Goal: Task Accomplishment & Management: Manage account settings

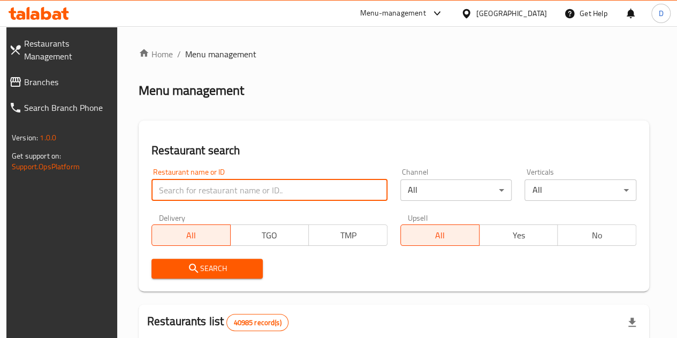
click at [220, 184] on input "search" at bounding box center [269, 189] width 236 height 21
type input "[PERSON_NAME]"
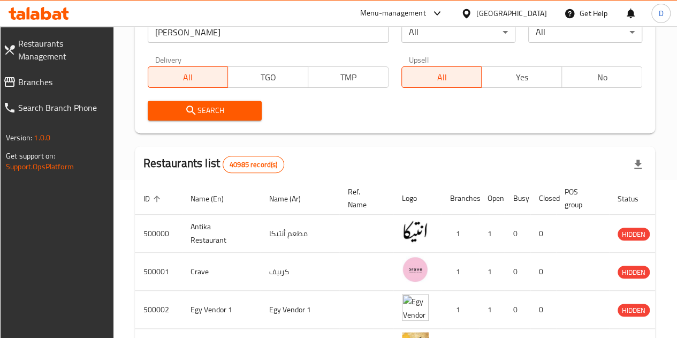
scroll to position [157, 0]
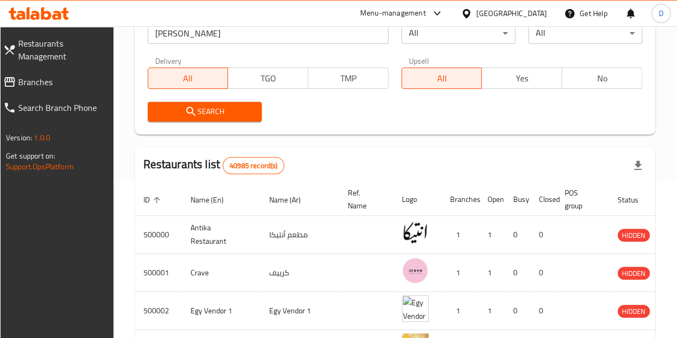
click at [224, 118] on button "Search" at bounding box center [205, 112] width 114 height 20
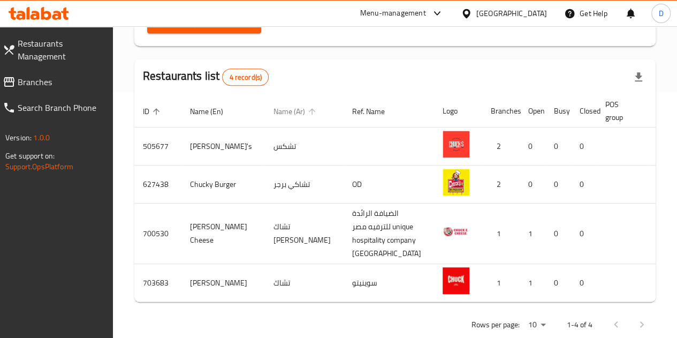
scroll to position [320, 0]
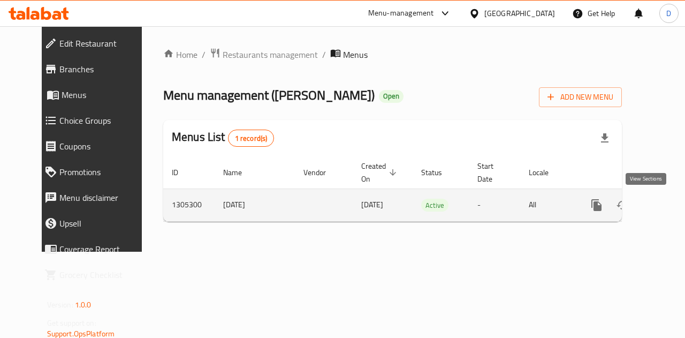
click at [667, 207] on icon "enhanced table" at bounding box center [673, 205] width 13 height 13
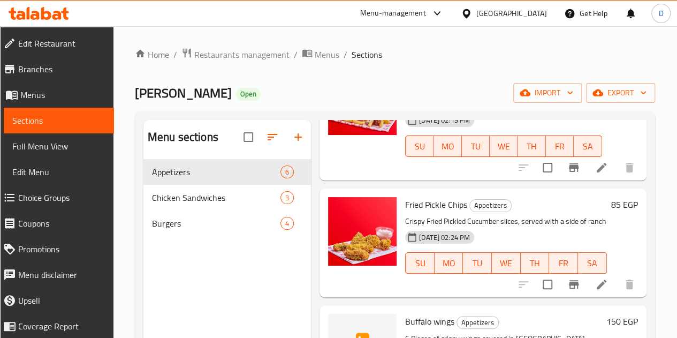
scroll to position [230, 0]
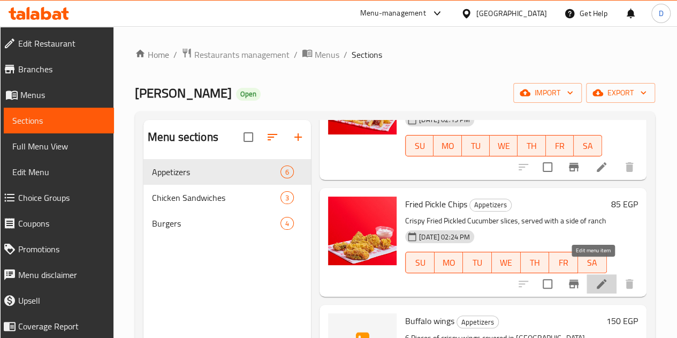
click at [597, 279] on icon at bounding box center [602, 284] width 10 height 10
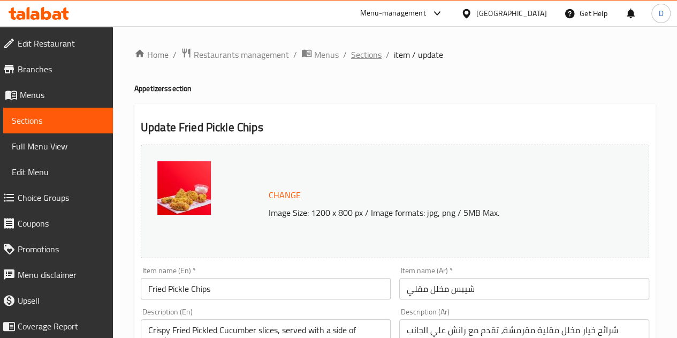
click at [376, 55] on span "Sections" at bounding box center [366, 54] width 31 height 13
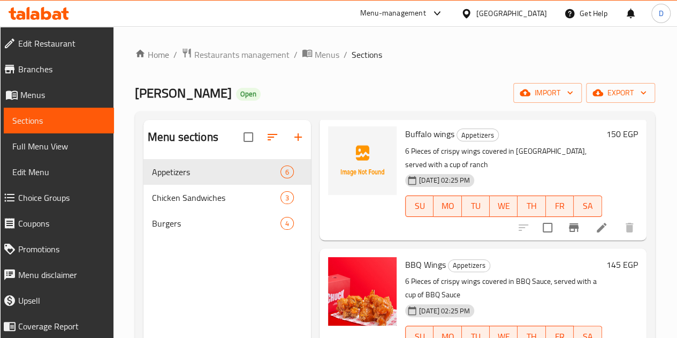
scroll to position [446, 0]
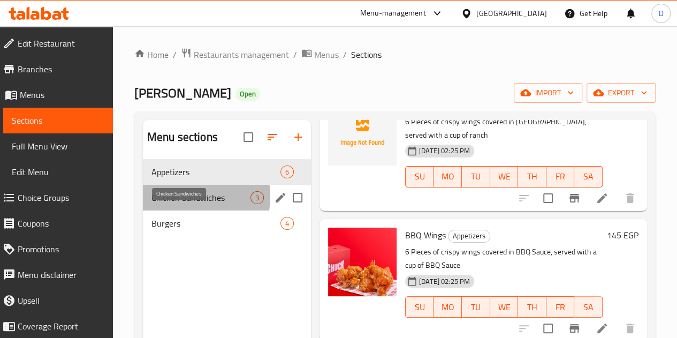
click at [184, 204] on span "Chicken Sandwiches" at bounding box center [200, 197] width 99 height 13
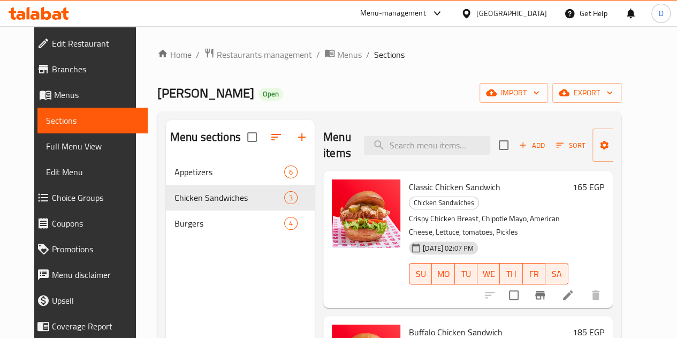
scroll to position [82, 0]
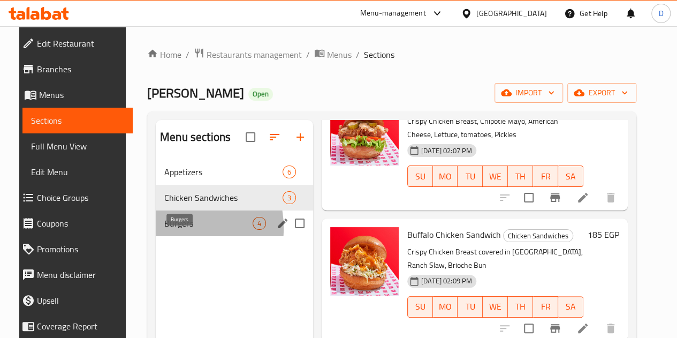
click at [164, 230] on span "Burgers" at bounding box center [208, 223] width 88 height 13
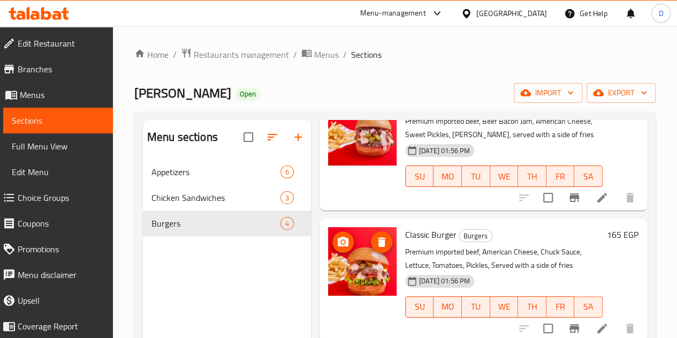
scroll to position [239, 0]
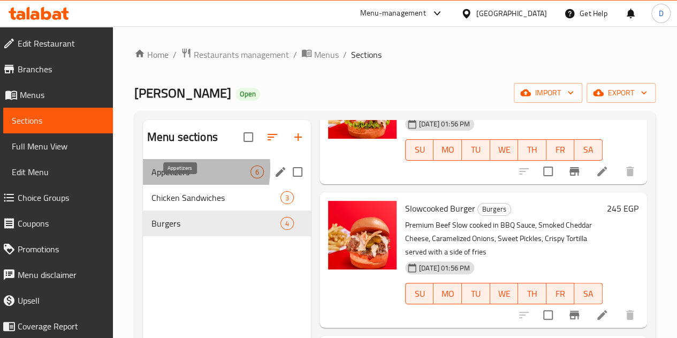
click at [158, 178] on span "Appetizers" at bounding box center [200, 171] width 99 height 13
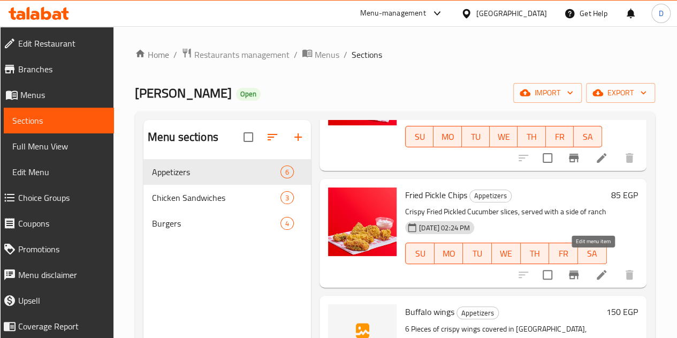
click at [598, 268] on icon at bounding box center [601, 274] width 13 height 13
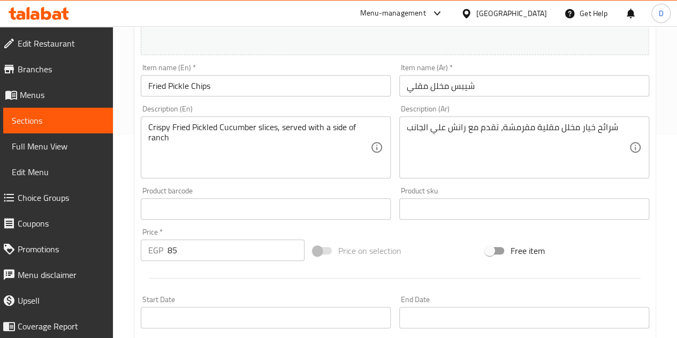
scroll to position [212, 0]
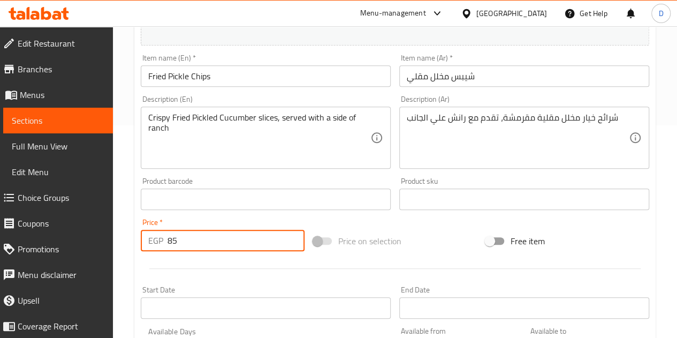
click at [210, 239] on input "85" at bounding box center [236, 240] width 137 height 21
type input "8"
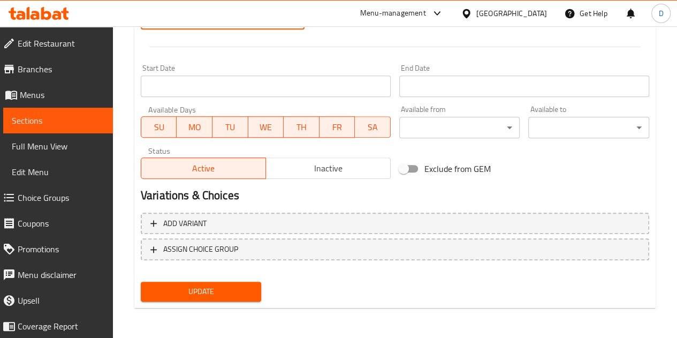
type input "135"
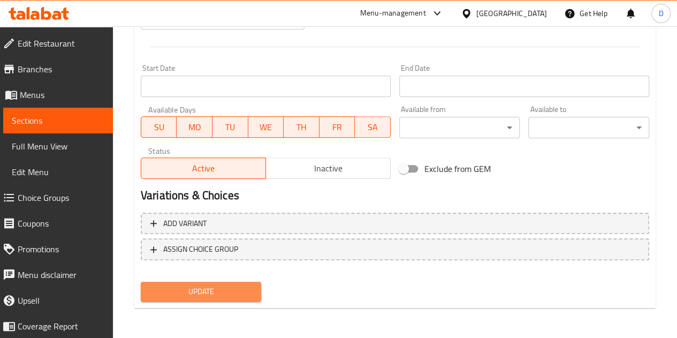
click at [218, 286] on span "Update" at bounding box center [201, 291] width 104 height 13
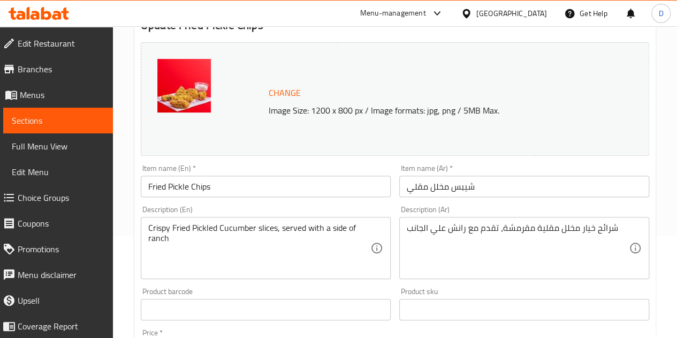
scroll to position [0, 0]
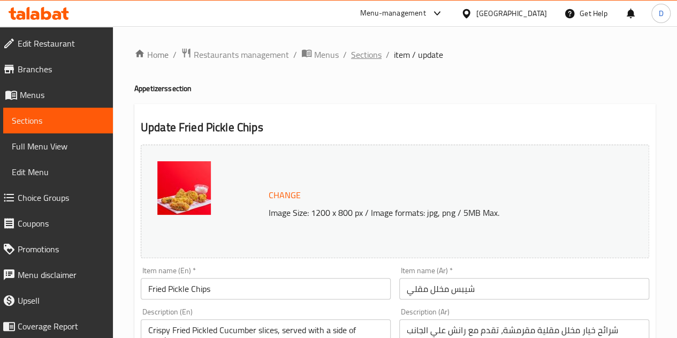
click at [367, 56] on span "Sections" at bounding box center [366, 54] width 31 height 13
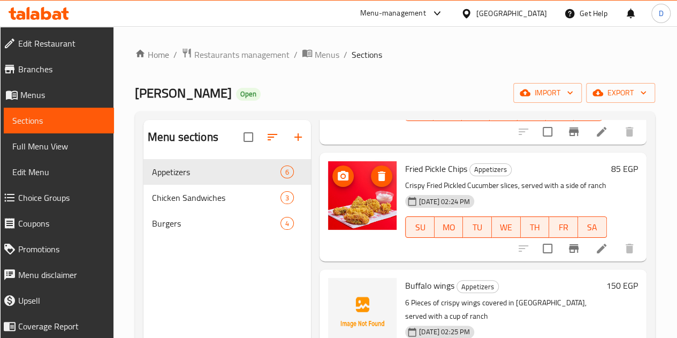
scroll to position [265, 0]
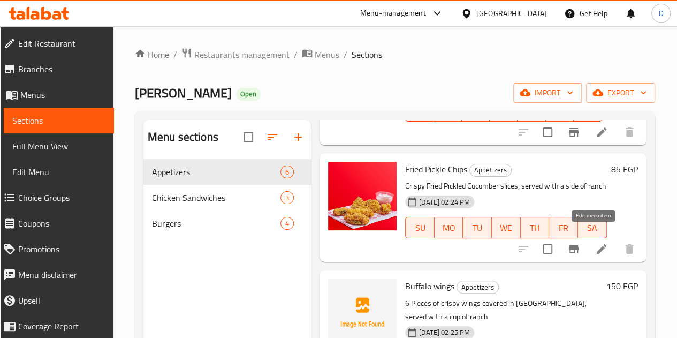
click at [587, 239] on li at bounding box center [602, 248] width 30 height 19
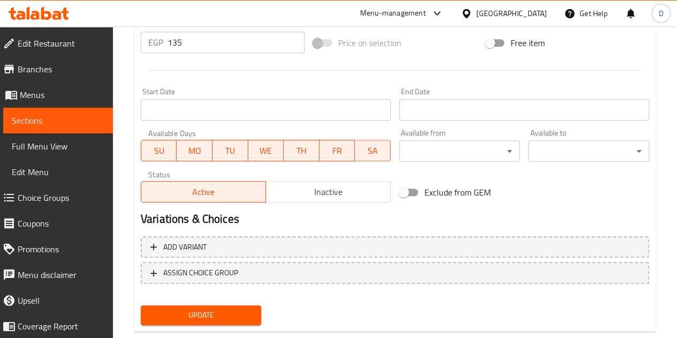
scroll to position [415, 0]
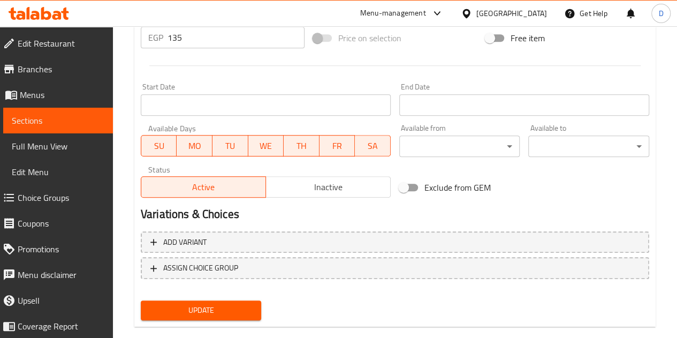
click at [221, 307] on span "Update" at bounding box center [201, 309] width 104 height 13
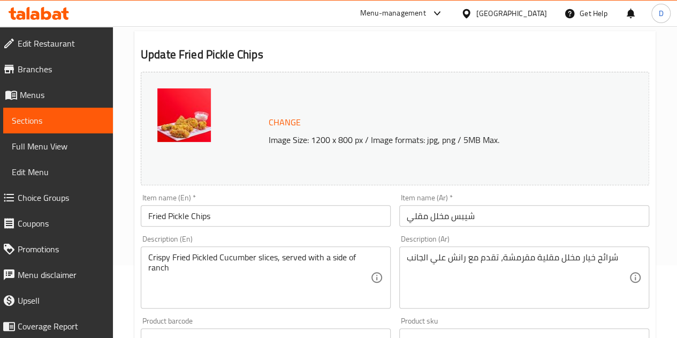
scroll to position [12, 0]
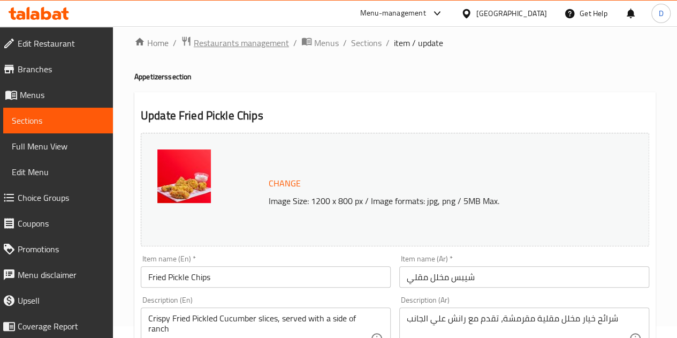
click at [241, 44] on span "Restaurants management" at bounding box center [241, 42] width 95 height 13
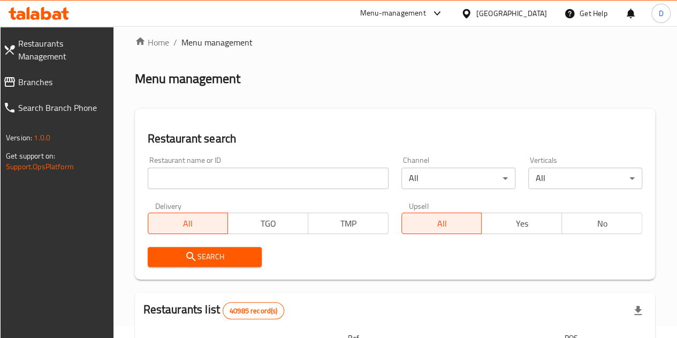
click at [452, 21] on div "Menu-management" at bounding box center [402, 14] width 101 height 26
click at [440, 14] on icon at bounding box center [437, 13] width 6 height 4
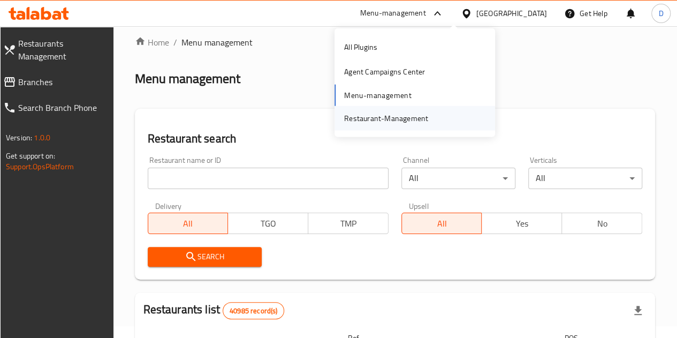
click at [382, 114] on div "Restaurant-Management" at bounding box center [386, 118] width 84 height 12
